Goal: Task Accomplishment & Management: Manage account settings

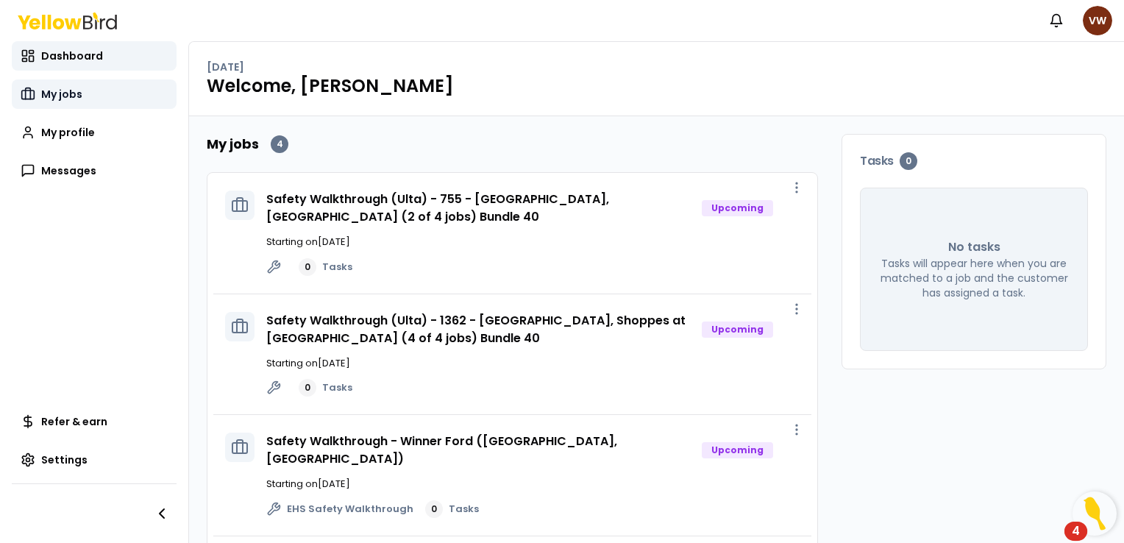
click at [76, 96] on span "My jobs" at bounding box center [61, 94] width 41 height 15
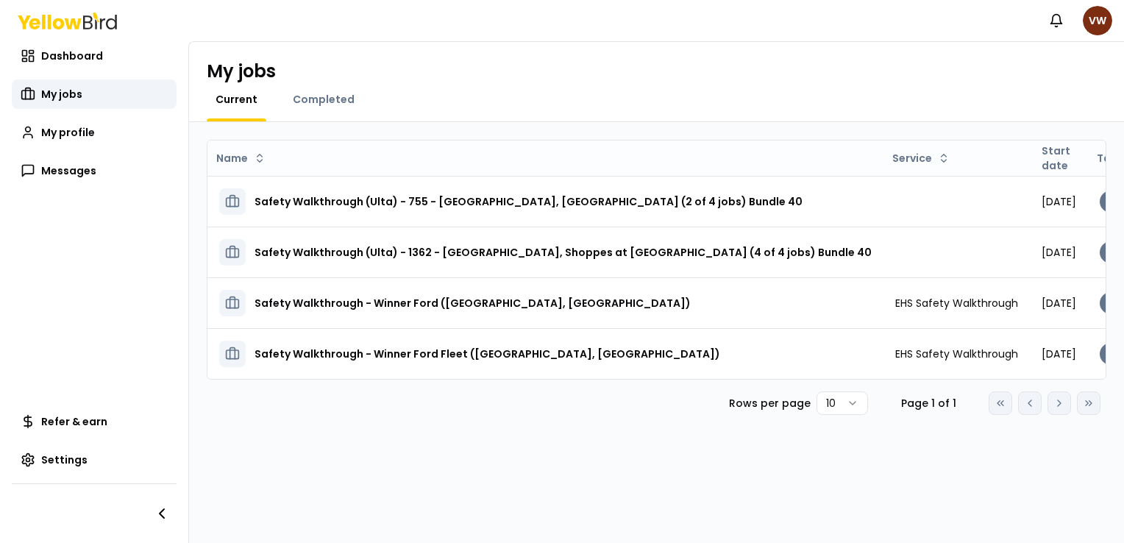
scroll to position [0, 241]
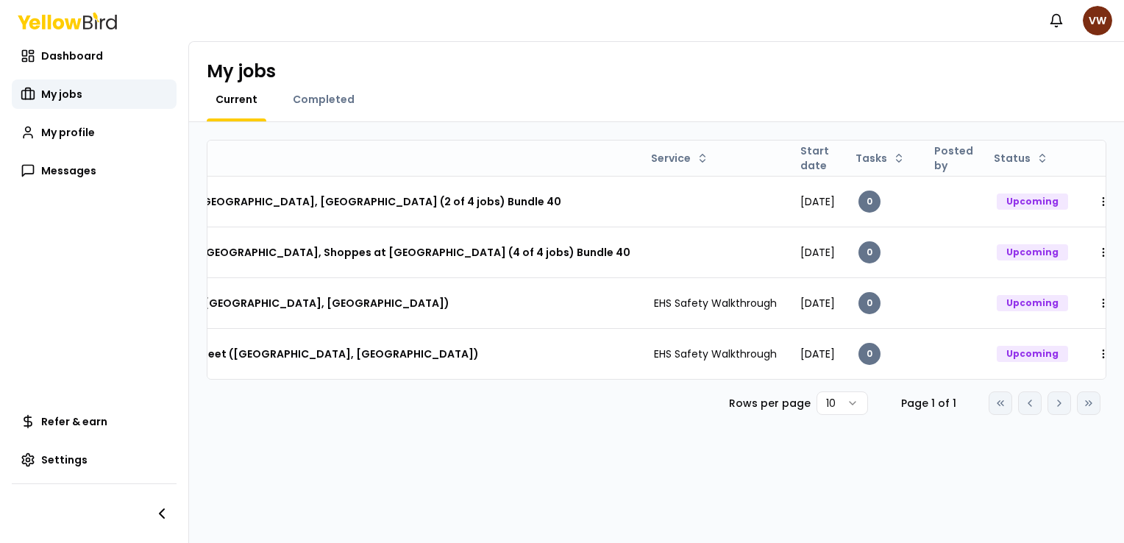
click at [324, 90] on div "My jobs Current Completed" at bounding box center [656, 82] width 935 height 80
click at [319, 97] on span "Completed" at bounding box center [324, 99] width 62 height 15
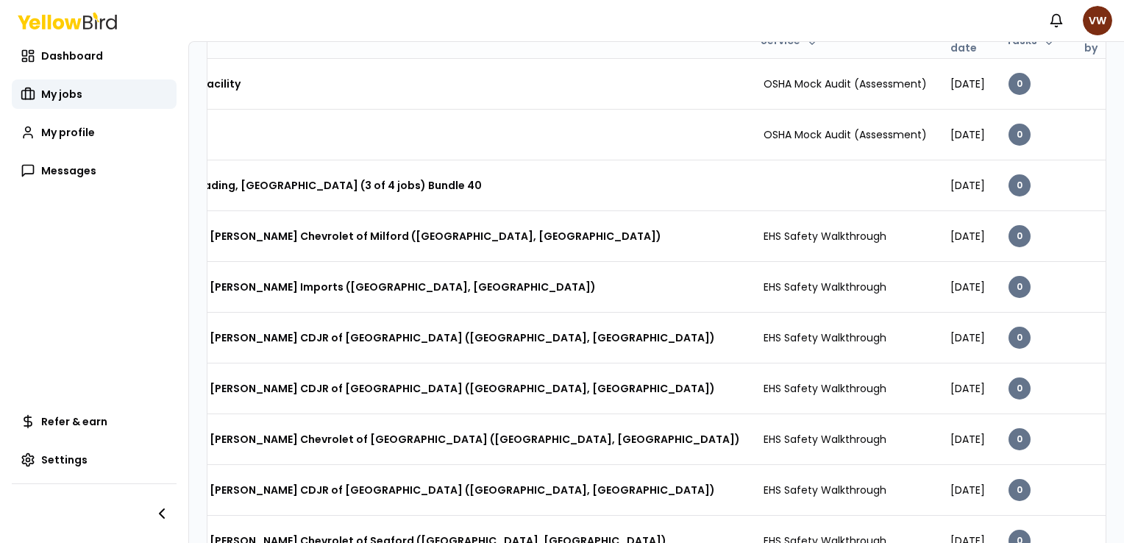
scroll to position [185, 0]
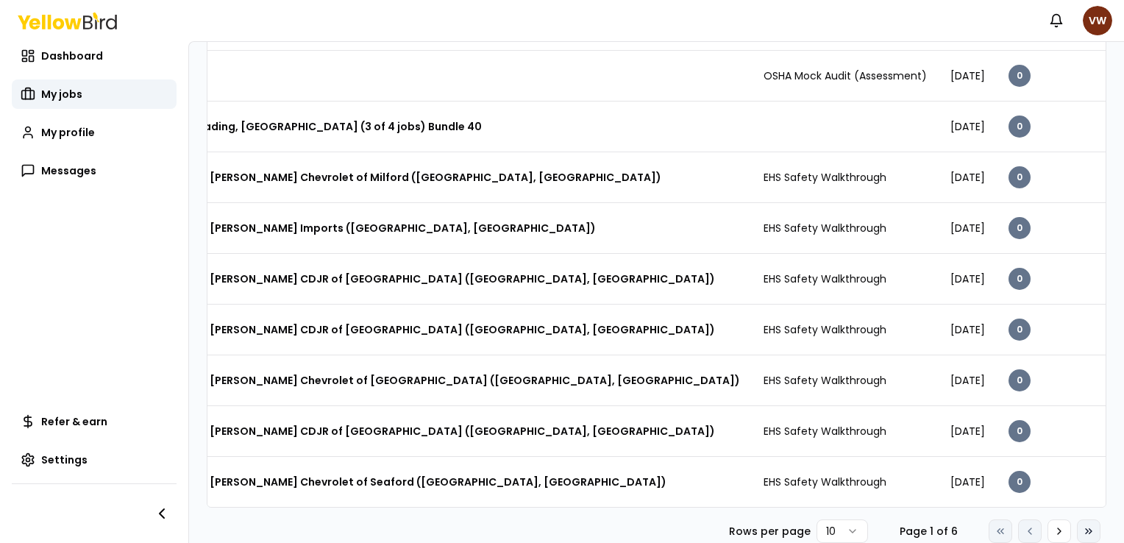
click at [1083, 533] on icon at bounding box center [1089, 531] width 12 height 12
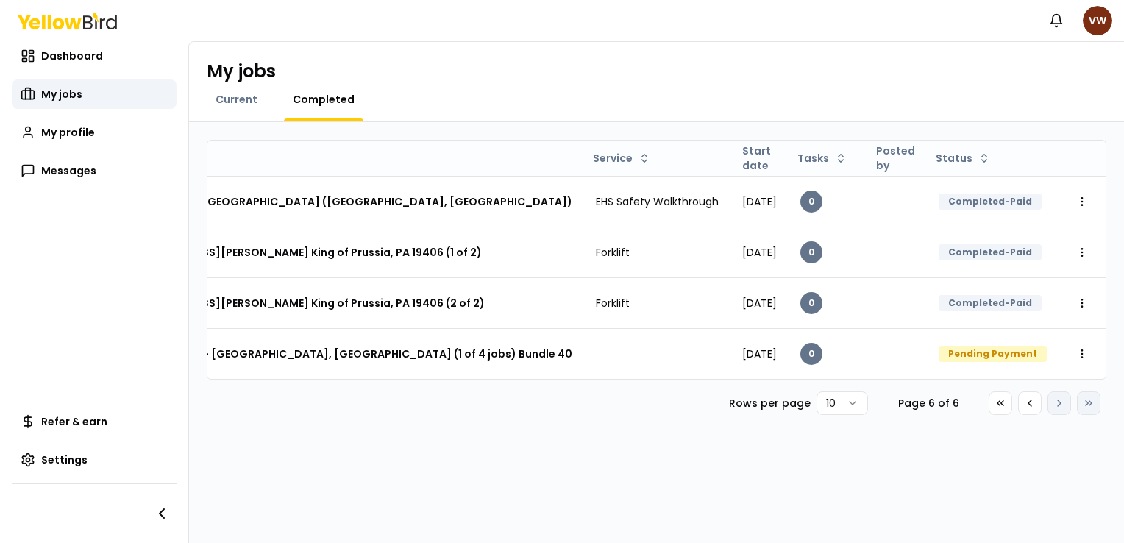
scroll to position [0, 0]
click at [1094, 20] on html "Notifications VW Dashboard My jobs My profile Messages Refer & earn Settings My…" at bounding box center [562, 271] width 1124 height 543
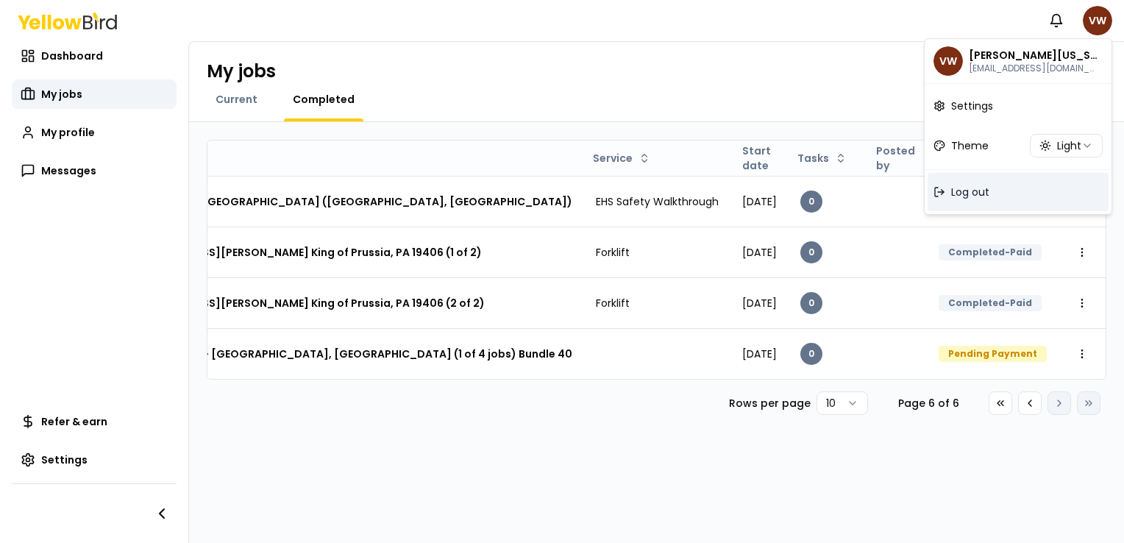
click at [975, 190] on span "Log out" at bounding box center [970, 192] width 38 height 15
